Goal: Task Accomplishment & Management: Manage account settings

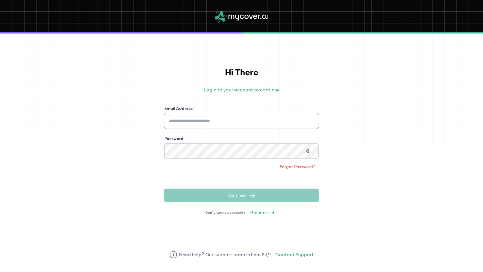
click at [220, 124] on input "Email Address" at bounding box center [241, 120] width 154 height 15
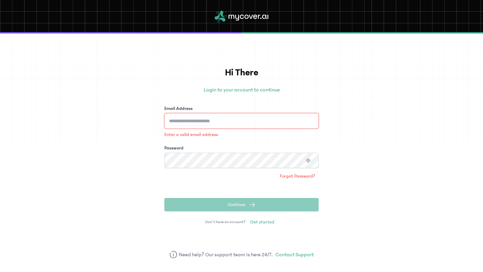
type input "**********"
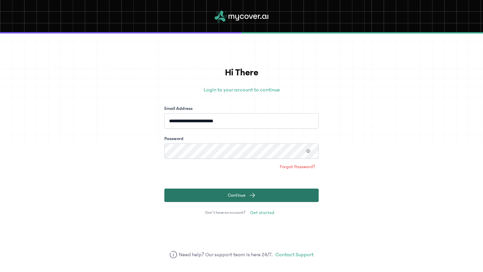
click at [248, 194] on button "Continue" at bounding box center [241, 195] width 154 height 13
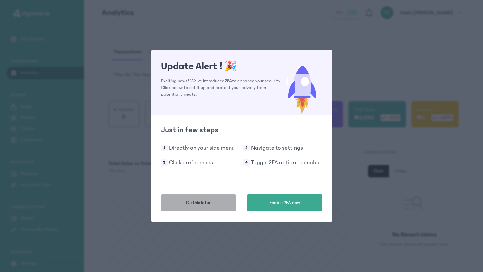
click at [223, 204] on button "Do this later" at bounding box center [198, 203] width 75 height 17
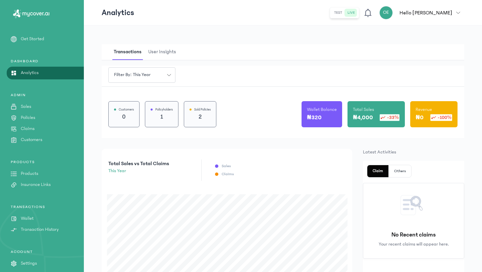
click at [29, 108] on p "Sales" at bounding box center [26, 106] width 10 height 7
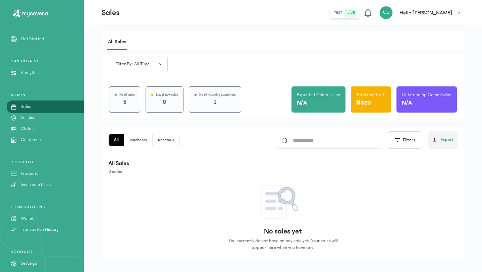
click at [31, 119] on p "Policies" at bounding box center [28, 117] width 14 height 7
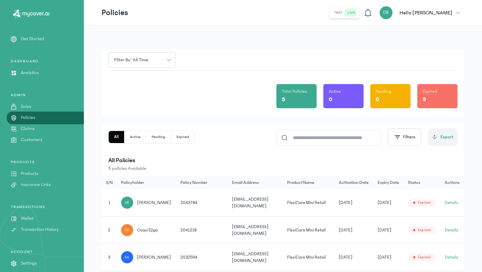
click at [32, 131] on p "Claims" at bounding box center [28, 128] width 14 height 7
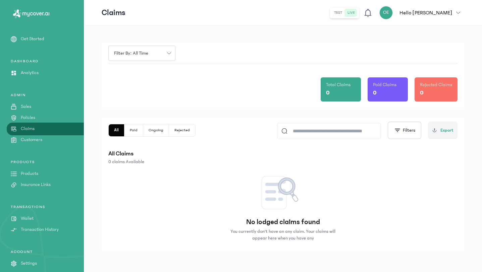
click at [35, 141] on p "Customers" at bounding box center [31, 140] width 21 height 7
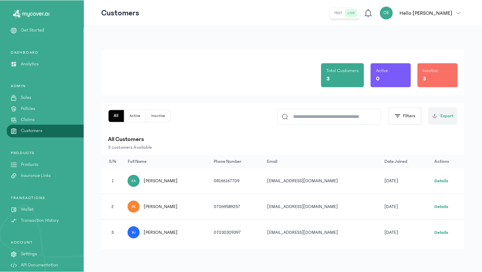
scroll to position [15, 0]
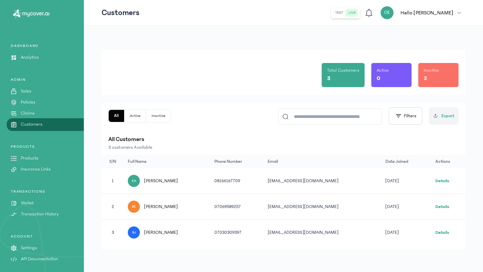
click at [33, 159] on p "Products" at bounding box center [29, 158] width 17 height 7
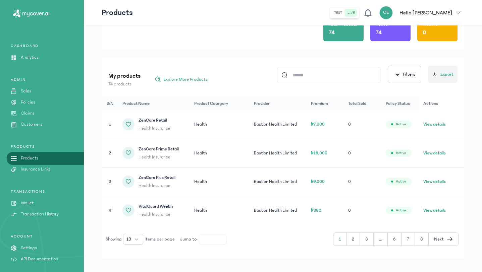
scroll to position [53, 0]
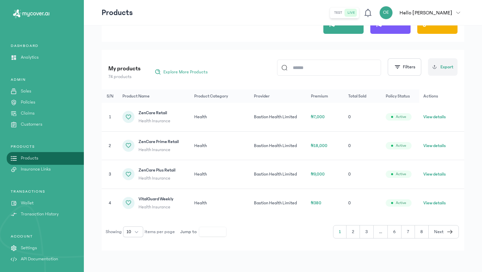
click at [40, 169] on p "Insurance Links" at bounding box center [36, 169] width 30 height 7
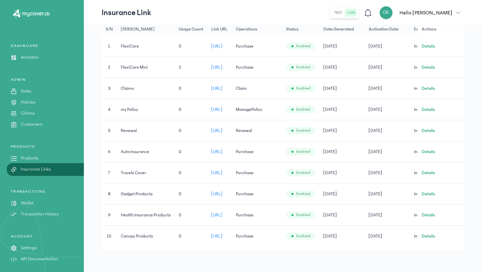
scroll to position [155, 0]
click at [29, 204] on p "Wallet" at bounding box center [27, 203] width 13 height 7
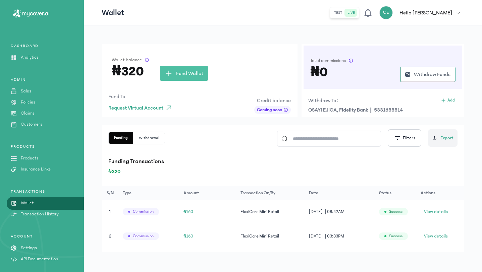
click at [31, 214] on p "Transaction History" at bounding box center [40, 214] width 38 height 7
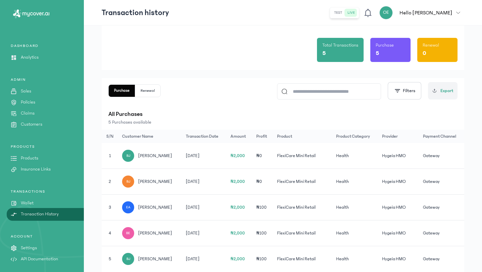
scroll to position [42, 0]
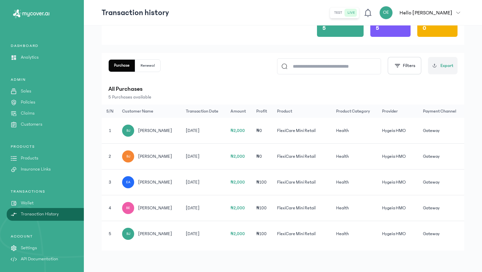
click at [33, 248] on p "Settings" at bounding box center [29, 248] width 16 height 7
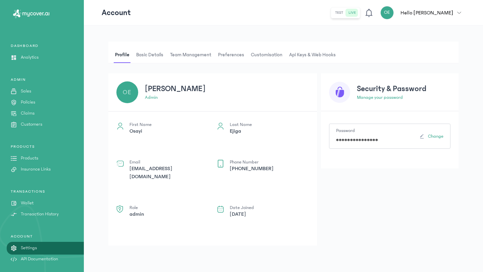
click at [145, 56] on span "Basic details" at bounding box center [150, 55] width 30 height 16
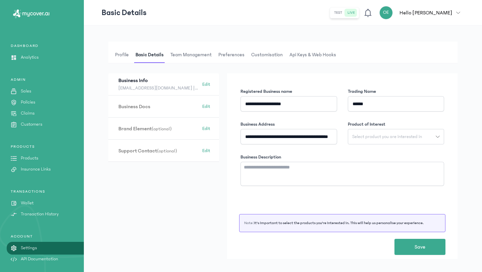
click at [185, 58] on span "Team Management" at bounding box center [191, 55] width 44 height 16
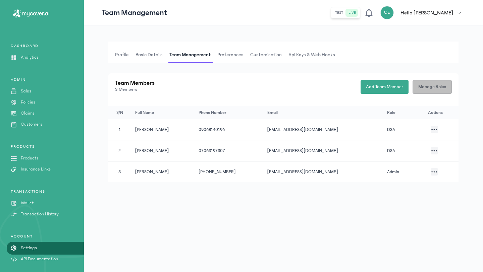
click at [428, 90] on span "Manage Roles" at bounding box center [432, 87] width 28 height 7
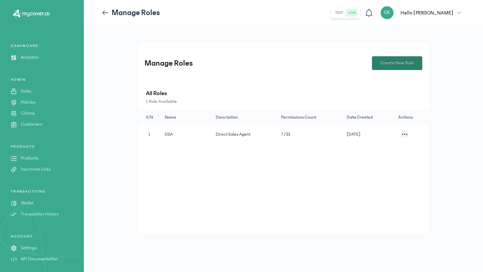
click at [397, 65] on span "Create New Role" at bounding box center [396, 63] width 33 height 7
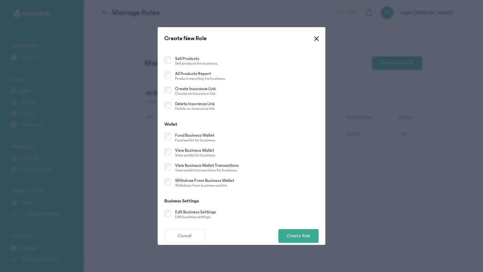
scroll to position [529, 0]
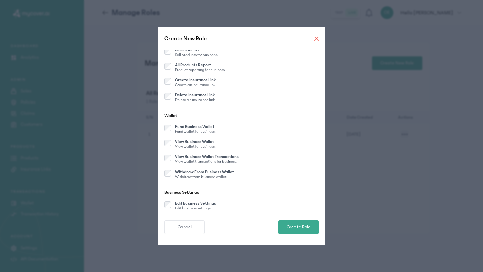
click at [317, 39] on icon at bounding box center [316, 39] width 4 height 4
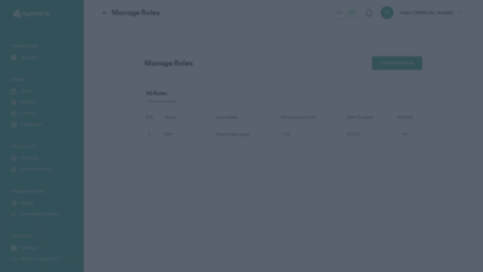
scroll to position [523, 0]
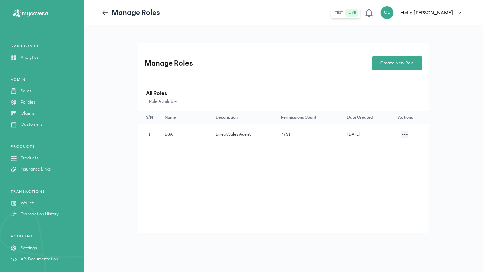
click at [406, 134] on icon "button" at bounding box center [405, 134] width 6 height 1
click at [371, 149] on li "Edit Permissions" at bounding box center [372, 155] width 67 height 12
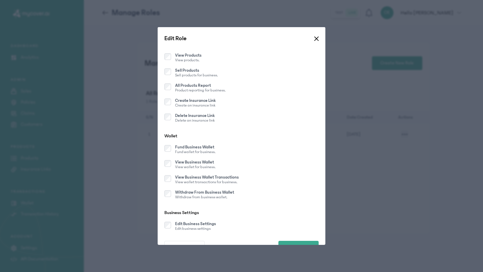
scroll to position [528, 0]
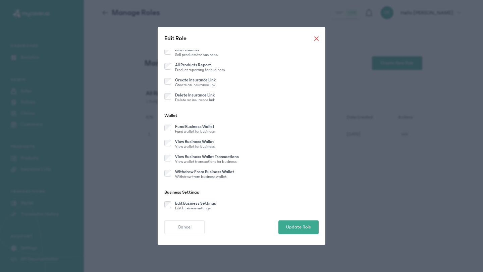
click at [317, 38] on icon at bounding box center [317, 39] width 4 height 4
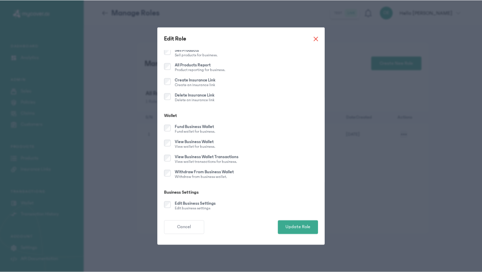
scroll to position [523, 0]
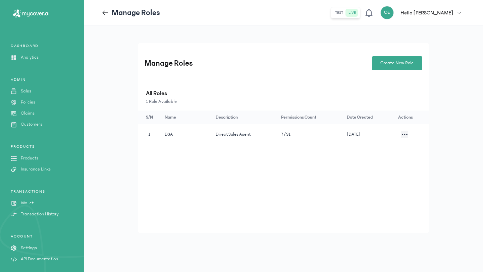
click at [106, 14] on icon at bounding box center [105, 12] width 7 height 7
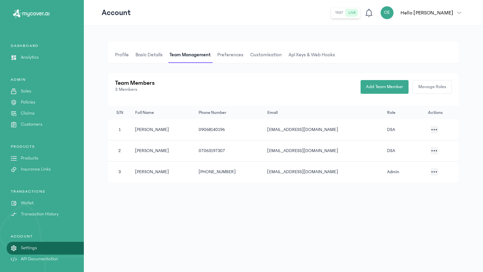
click at [236, 56] on span "Preferences" at bounding box center [230, 55] width 29 height 16
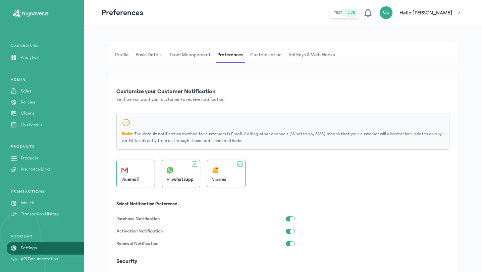
click at [265, 56] on span "Customisation" at bounding box center [266, 55] width 34 height 16
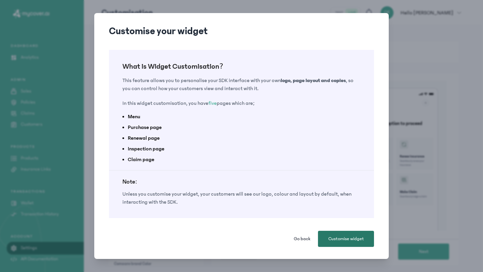
click at [339, 239] on span "Customise widget" at bounding box center [346, 239] width 36 height 7
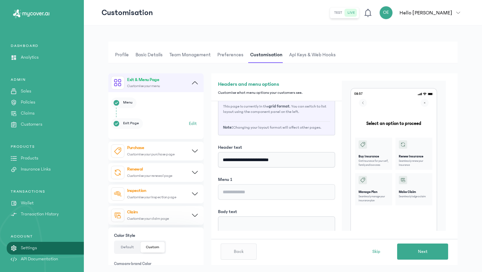
scroll to position [18, 0]
click at [194, 151] on icon at bounding box center [195, 151] width 6 height 3
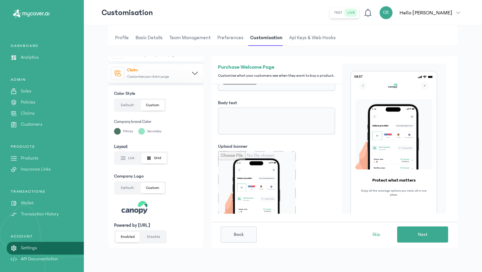
scroll to position [0, 0]
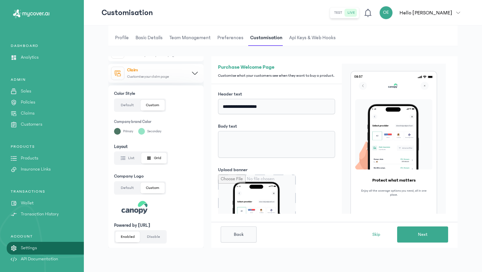
click at [304, 38] on span "Api Keys & Web hooks" at bounding box center [312, 38] width 49 height 16
